Goal: Task Accomplishment & Management: Manage account settings

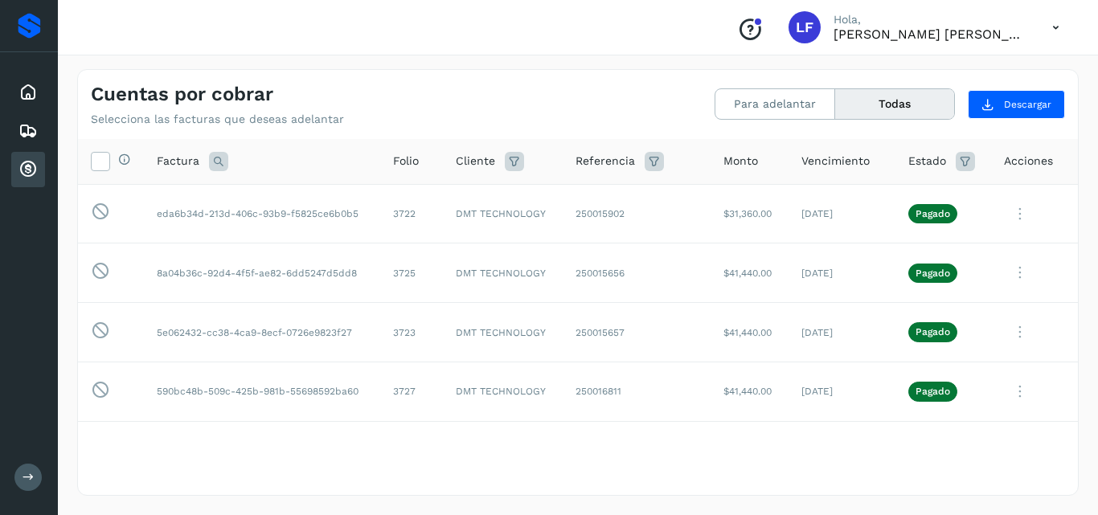
click at [908, 104] on button "Todas" at bounding box center [894, 104] width 119 height 30
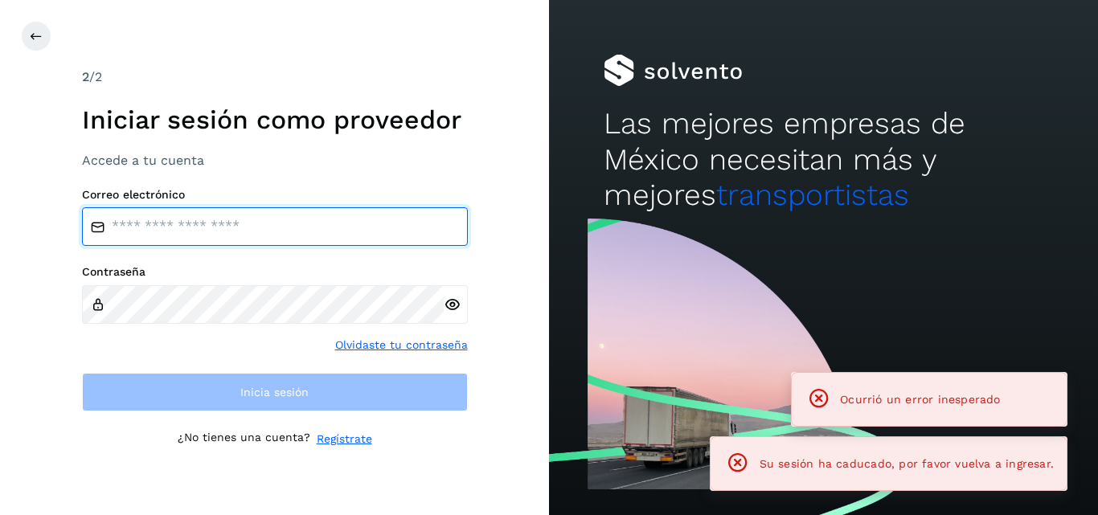
click at [380, 230] on input "email" at bounding box center [275, 226] width 386 height 39
type input "**********"
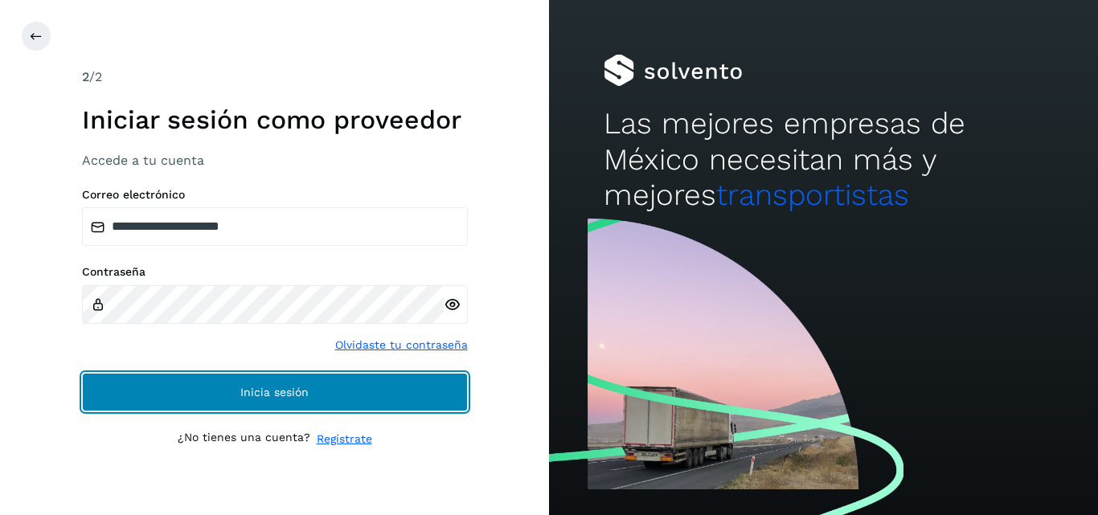
click at [244, 392] on span "Inicia sesión" at bounding box center [274, 392] width 68 height 11
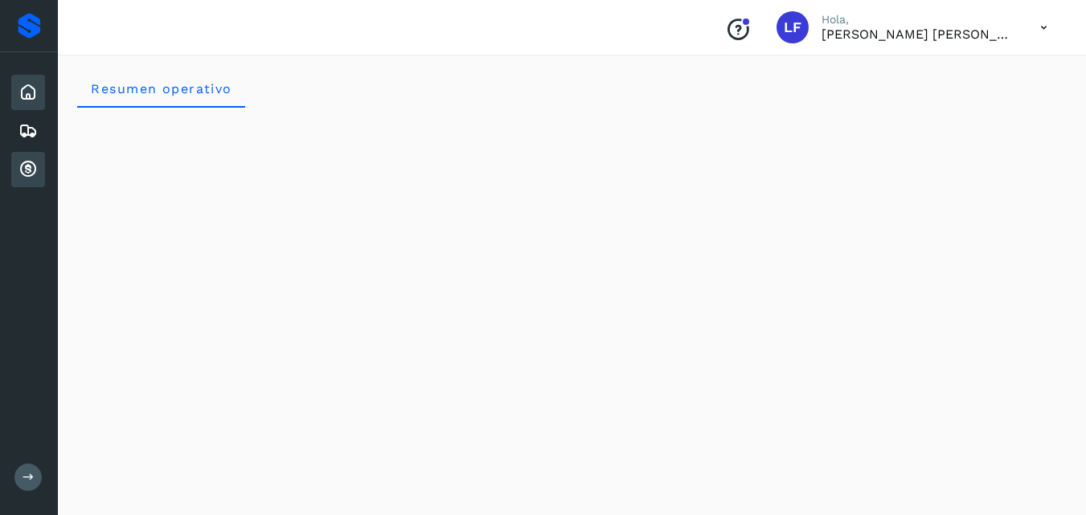
click at [33, 169] on icon at bounding box center [27, 169] width 19 height 19
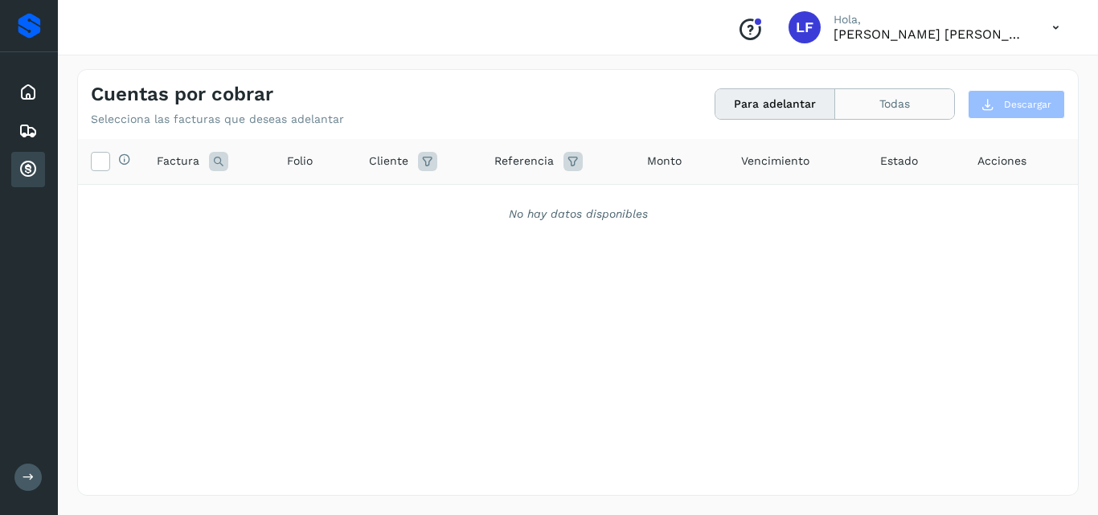
click at [892, 104] on button "Todas" at bounding box center [894, 104] width 119 height 30
